Goal: Book appointment/travel/reservation

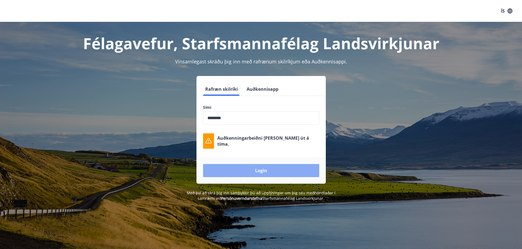
click at [267, 175] on button "Login" at bounding box center [261, 170] width 116 height 13
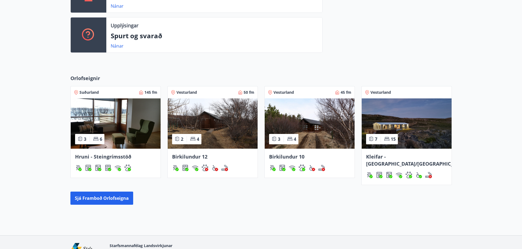
scroll to position [192, 0]
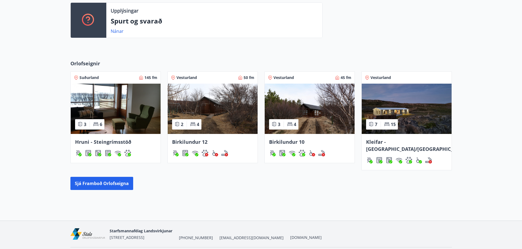
click at [438, 128] on img at bounding box center [407, 109] width 90 height 50
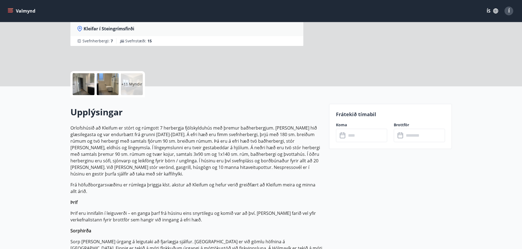
scroll to position [110, 0]
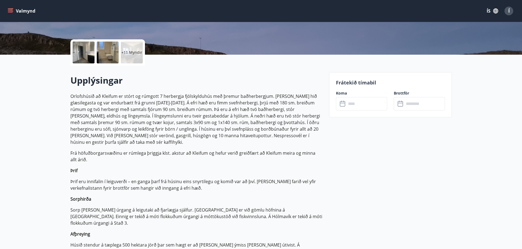
click at [359, 102] on input "text" at bounding box center [366, 103] width 41 height 13
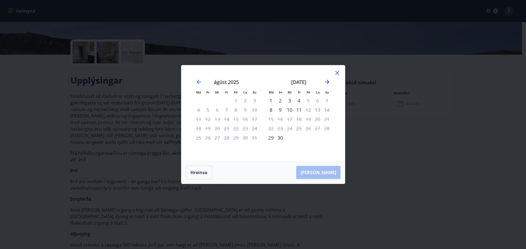
click at [327, 81] on icon "Move forward to switch to the next month." at bounding box center [327, 82] width 4 height 4
click at [328, 81] on icon "Move forward to switch to the next month." at bounding box center [327, 82] width 4 height 4
click at [326, 83] on icon "Move forward to switch to the next month." at bounding box center [327, 82] width 7 height 7
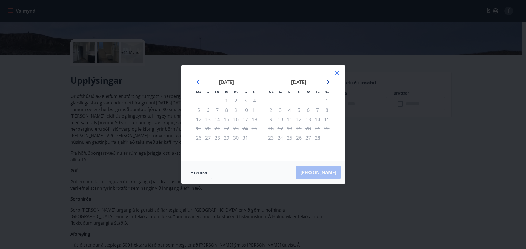
click at [326, 83] on icon "Move forward to switch to the next month." at bounding box center [327, 82] width 7 height 7
click at [339, 75] on icon at bounding box center [337, 73] width 7 height 7
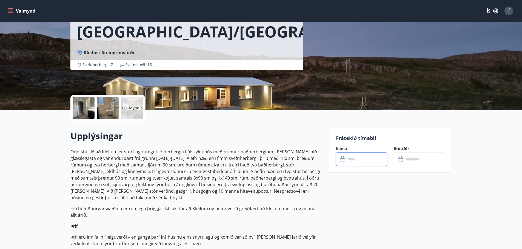
scroll to position [0, 0]
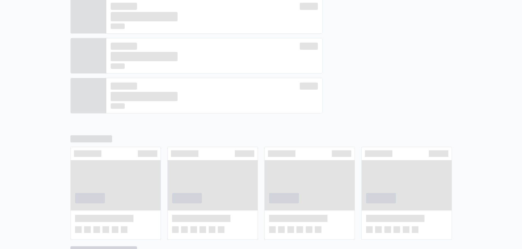
scroll to position [196, 0]
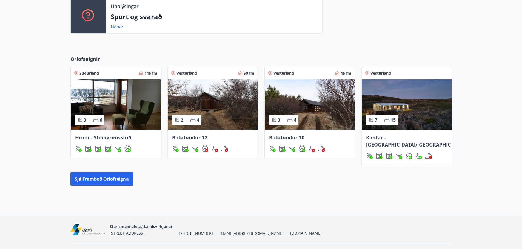
click at [311, 138] on div "Birkilundur 10" at bounding box center [309, 137] width 81 height 7
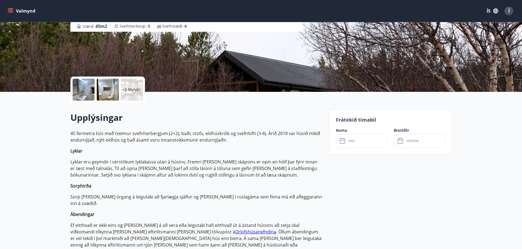
scroll to position [82, 0]
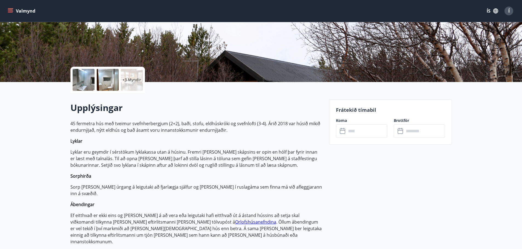
click at [342, 136] on div "​ ​" at bounding box center [361, 131] width 51 height 13
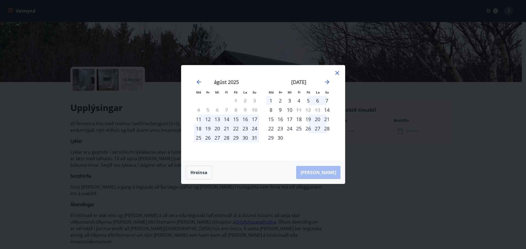
click at [338, 75] on icon at bounding box center [337, 73] width 7 height 7
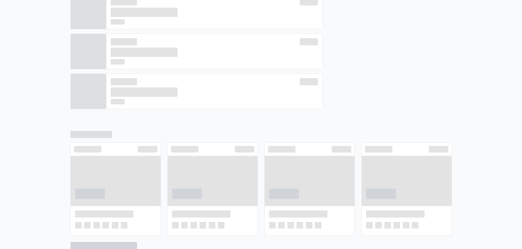
scroll to position [200, 0]
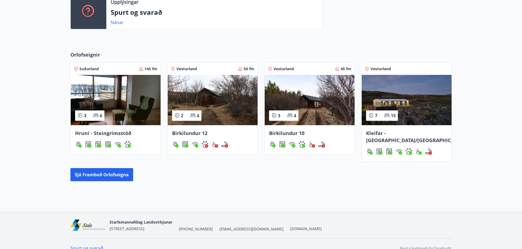
click at [205, 134] on span "Birkilundur 12" at bounding box center [189, 133] width 35 height 7
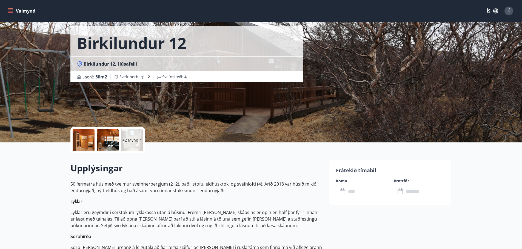
scroll to position [55, 0]
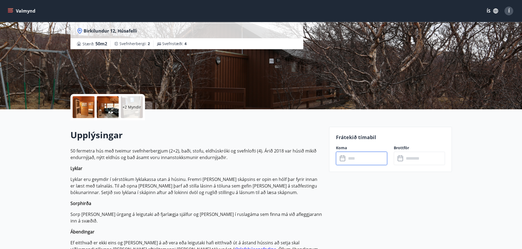
click at [353, 157] on input "text" at bounding box center [366, 158] width 41 height 13
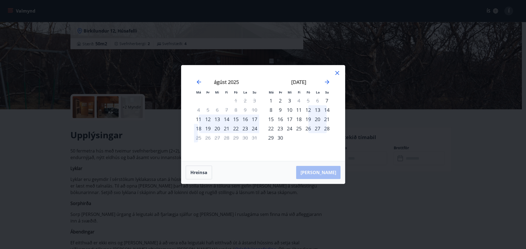
click at [338, 71] on icon at bounding box center [337, 73] width 7 height 7
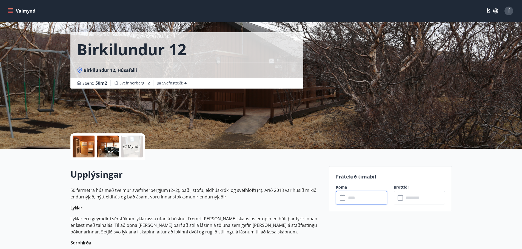
scroll to position [0, 0]
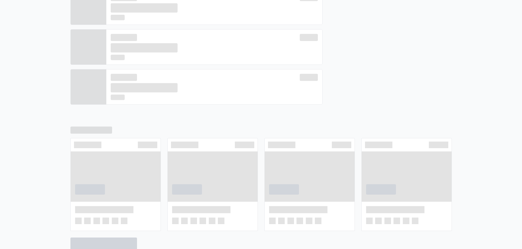
scroll to position [202, 0]
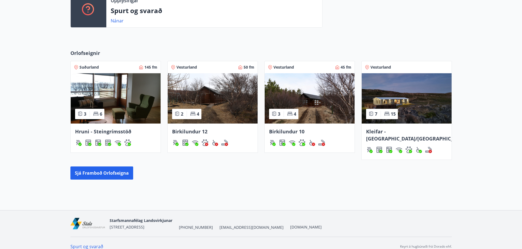
click at [310, 112] on img at bounding box center [310, 98] width 90 height 50
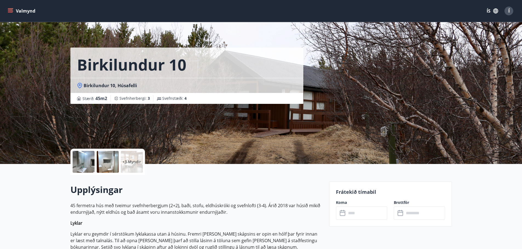
click at [90, 168] on div at bounding box center [84, 162] width 22 height 22
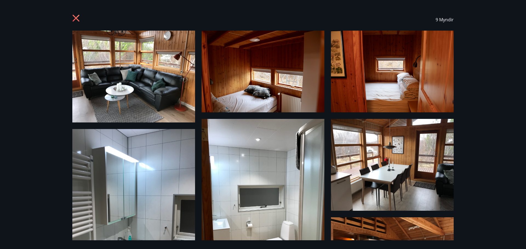
click at [74, 16] on icon at bounding box center [76, 19] width 9 height 9
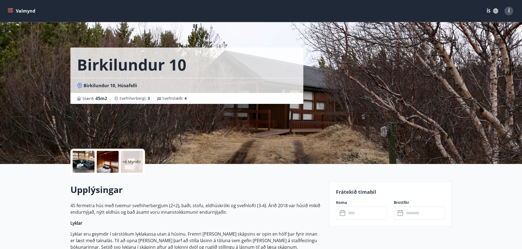
scroll to position [202, 0]
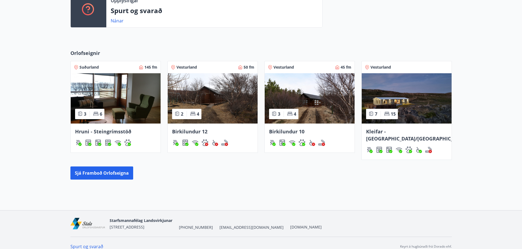
click at [208, 126] on div "Birkilundur 12" at bounding box center [213, 138] width 90 height 29
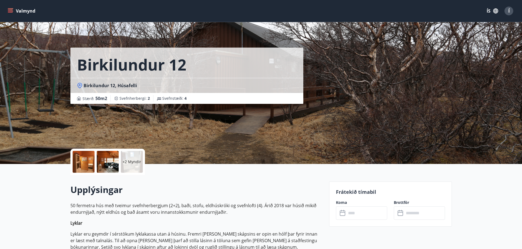
click at [140, 166] on div "+2 Myndir" at bounding box center [132, 162] width 22 height 22
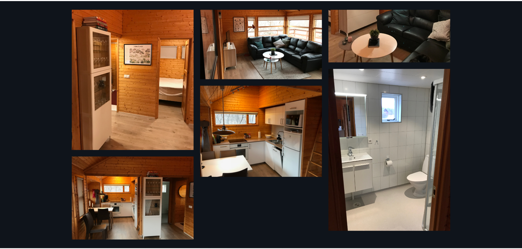
scroll to position [142, 0]
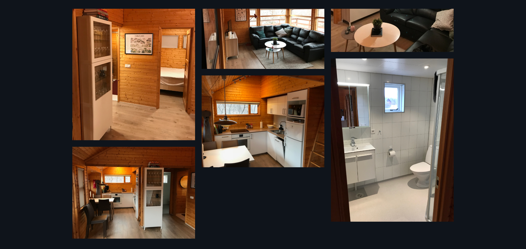
click at [510, 36] on div "8 Myndir" at bounding box center [263, 124] width 526 height 249
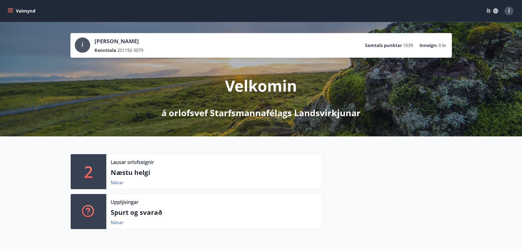
click at [16, 9] on button "Valmynd" at bounding box center [22, 11] width 31 height 10
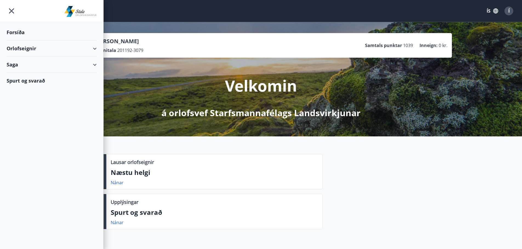
click at [17, 29] on div "Forsíða" at bounding box center [52, 32] width 90 height 16
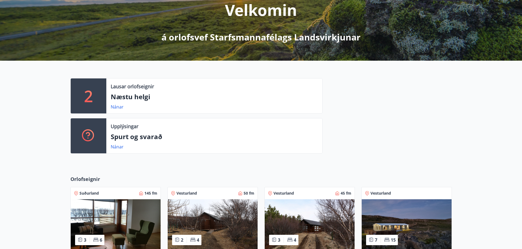
scroll to position [202, 0]
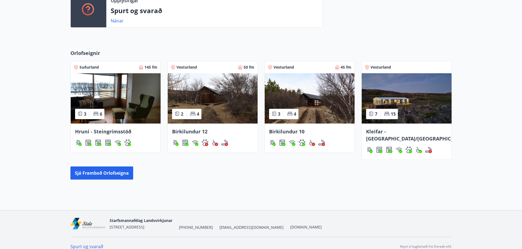
click at [205, 131] on span "Birkilundur 12" at bounding box center [189, 131] width 35 height 7
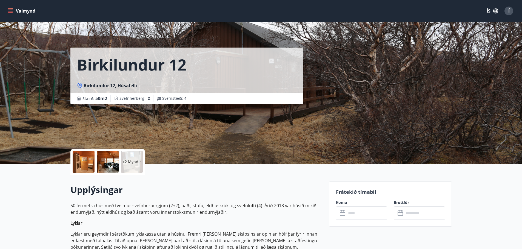
click at [96, 167] on div "+2 Myndir" at bounding box center [107, 162] width 74 height 26
click at [101, 165] on div at bounding box center [108, 162] width 22 height 22
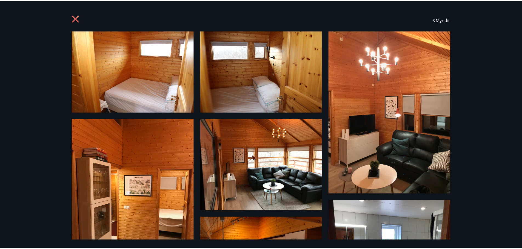
scroll to position [202, 0]
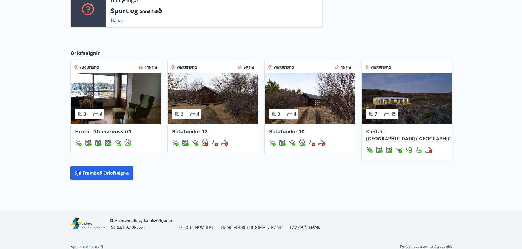
click at [313, 111] on img at bounding box center [310, 98] width 90 height 50
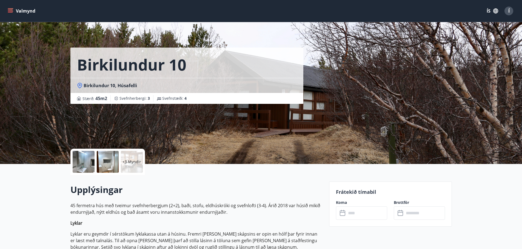
click at [128, 161] on p "+3 Myndir" at bounding box center [131, 161] width 19 height 5
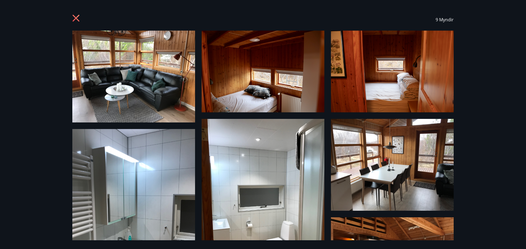
click at [74, 17] on icon at bounding box center [76, 18] width 7 height 7
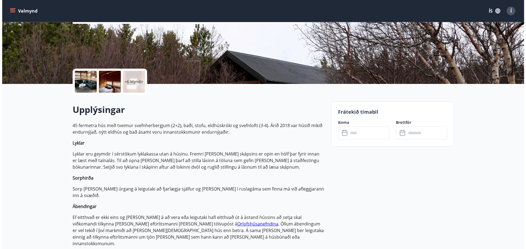
scroll to position [82, 0]
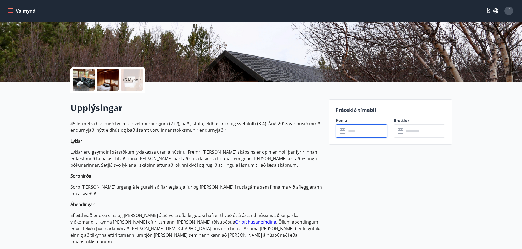
click at [386, 126] on input "text" at bounding box center [366, 131] width 41 height 13
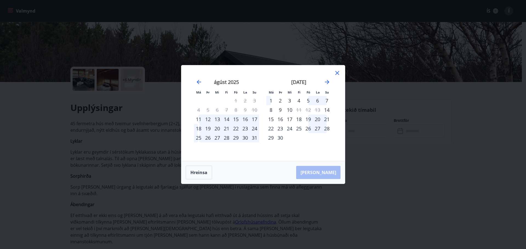
click at [237, 119] on div "15" at bounding box center [235, 119] width 9 height 9
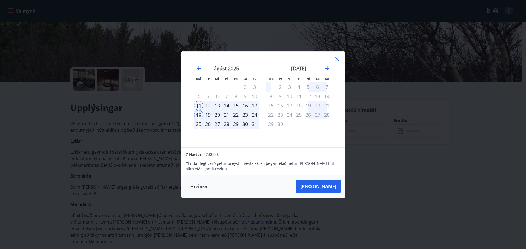
click at [235, 104] on div "15" at bounding box center [235, 105] width 9 height 9
click at [247, 104] on div "16" at bounding box center [244, 105] width 9 height 9
click at [256, 104] on div "17" at bounding box center [254, 105] width 9 height 9
click at [232, 106] on div "15" at bounding box center [235, 105] width 9 height 9
click at [235, 105] on div "15" at bounding box center [235, 105] width 9 height 9
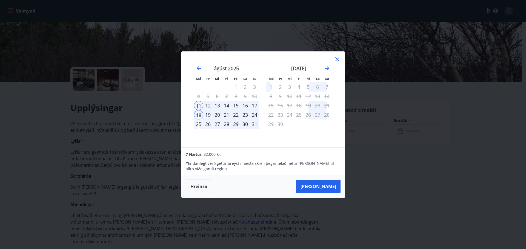
click at [235, 105] on div "15" at bounding box center [235, 105] width 9 height 9
click at [230, 104] on div "14" at bounding box center [226, 105] width 9 height 9
click at [198, 104] on div "11" at bounding box center [198, 105] width 9 height 9
click at [200, 117] on div "18" at bounding box center [198, 114] width 9 height 9
click at [250, 105] on div "17" at bounding box center [254, 105] width 9 height 9
